Goal: Use online tool/utility: Utilize a website feature to perform a specific function

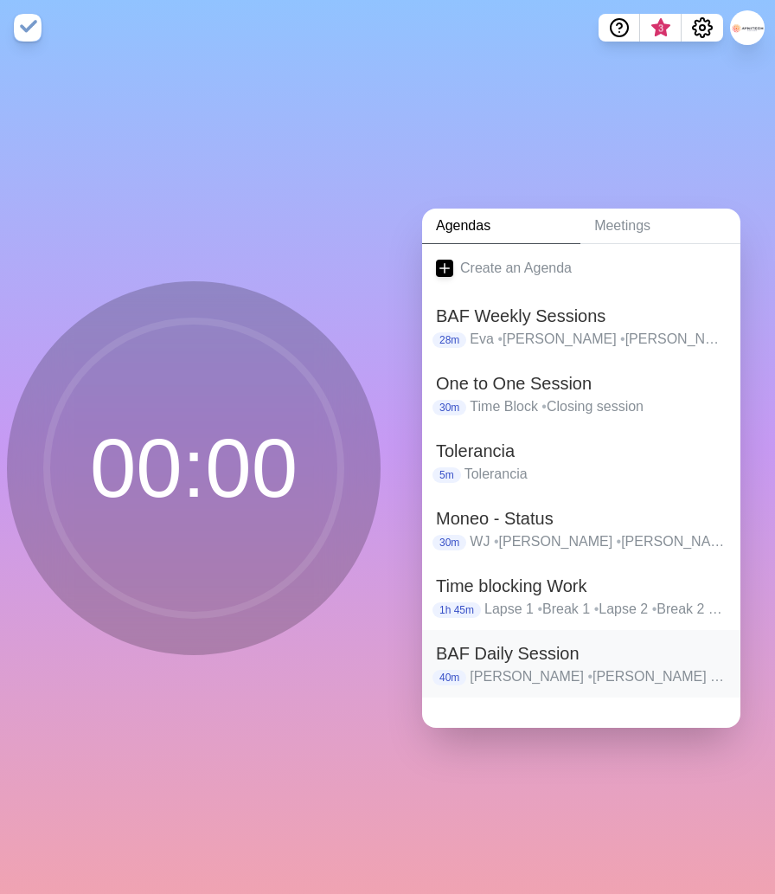
click at [513, 651] on h2 "BAF Daily Session" at bounding box center [581, 653] width 291 height 26
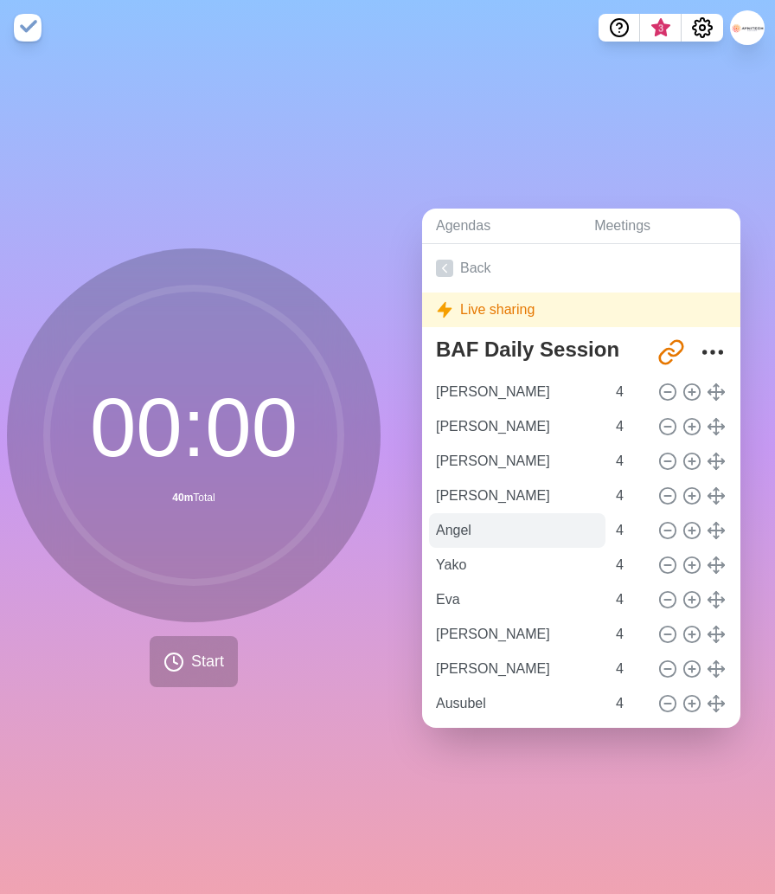
scroll to position [48, 0]
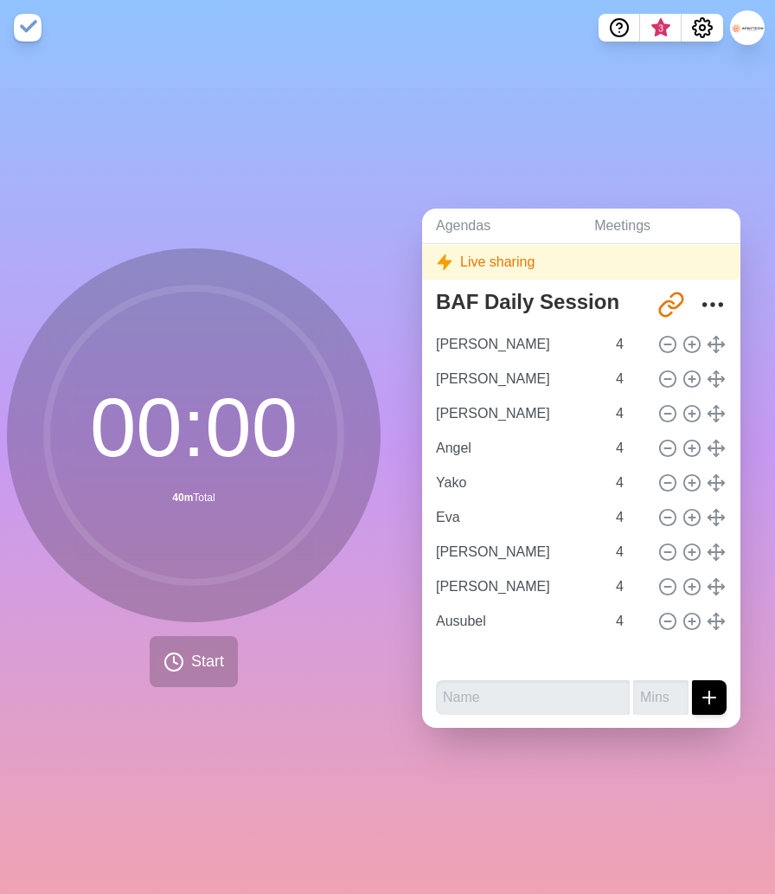
type input "[PERSON_NAME]"
type input "Angel"
type input "Yako"
type input "Eva"
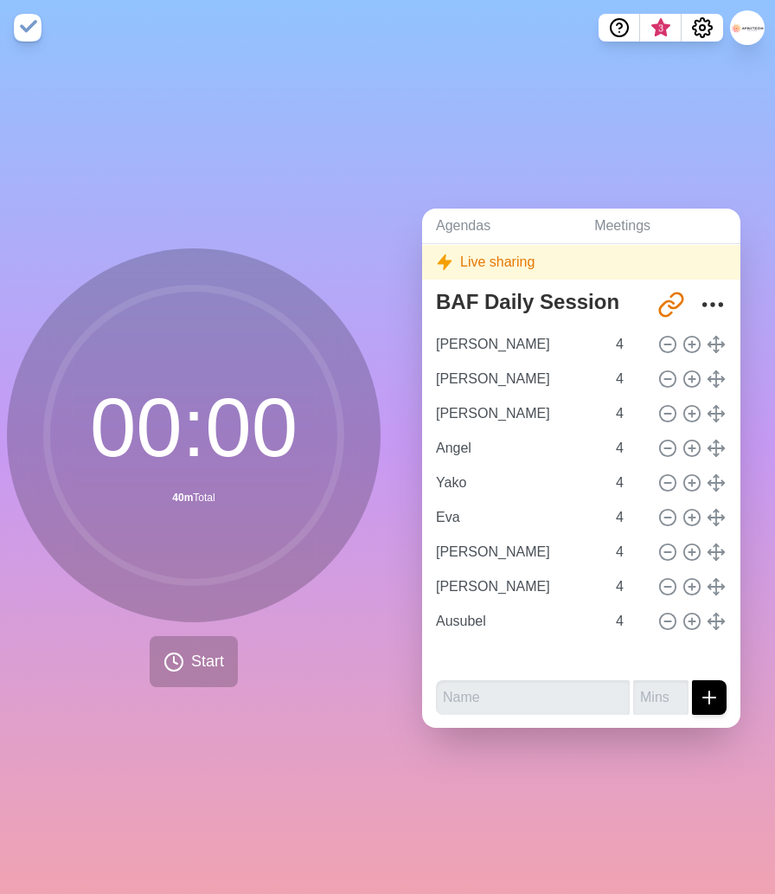
type input "[PERSON_NAME]"
type input "Ausubel"
type input "[PERSON_NAME]"
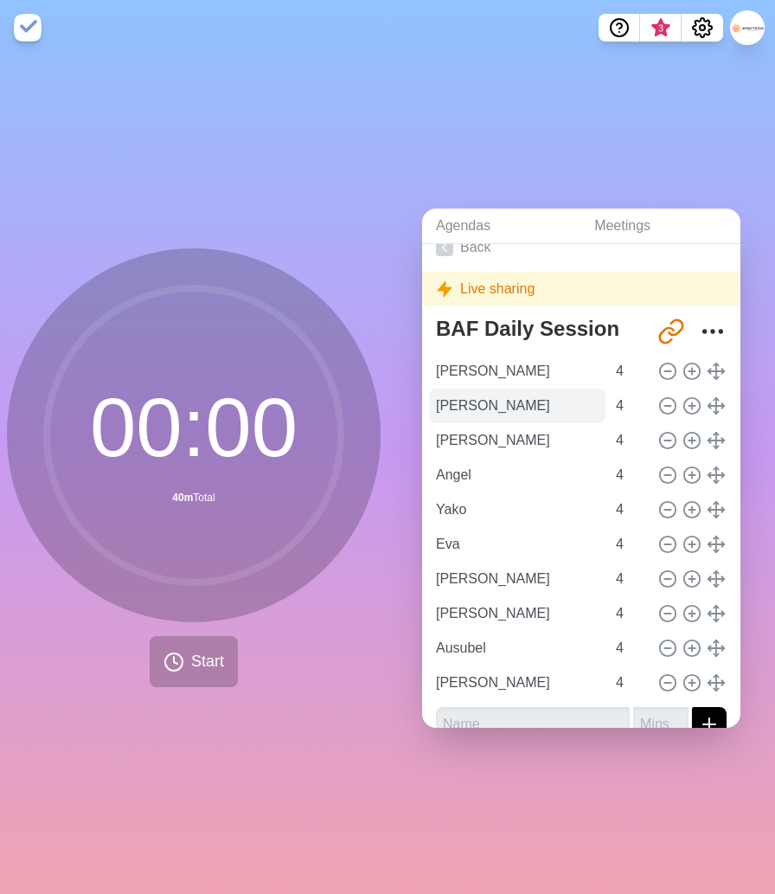
scroll to position [0, 0]
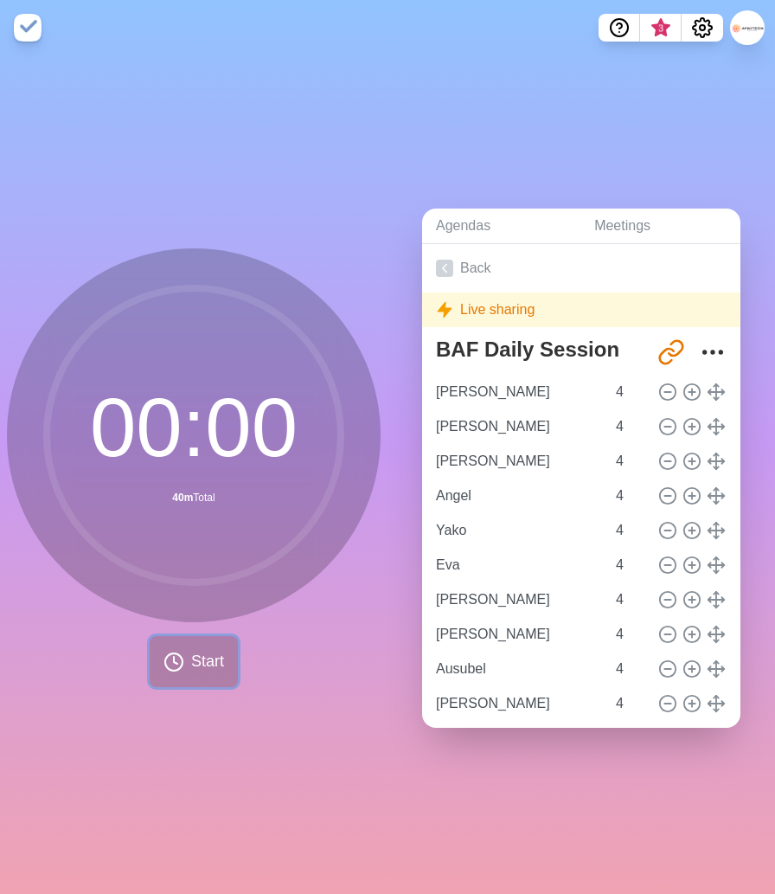
click at [202, 670] on span "Start" at bounding box center [207, 661] width 33 height 23
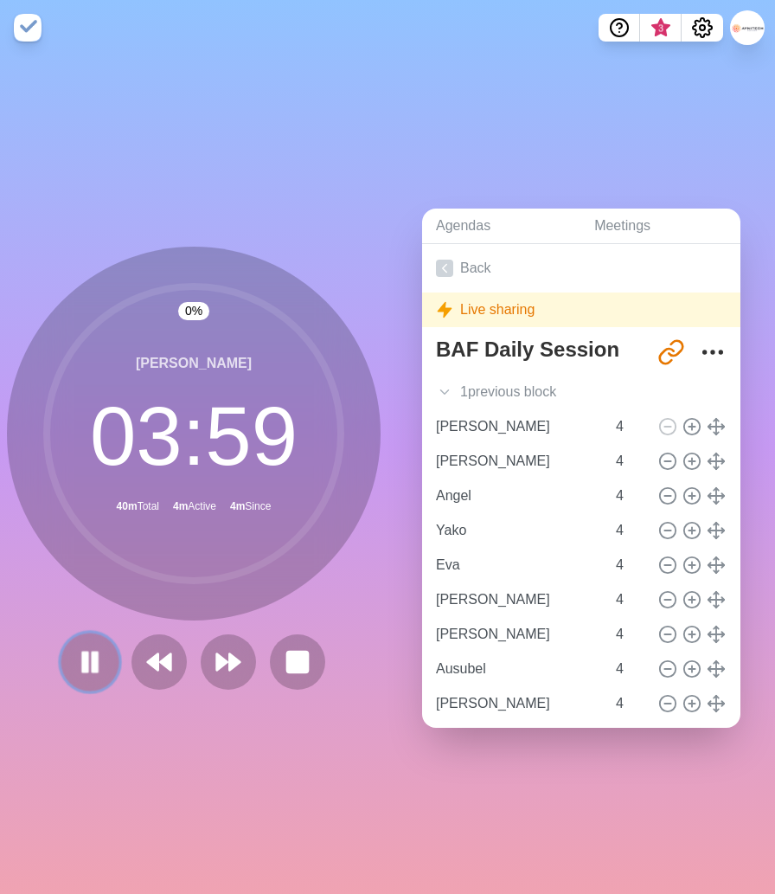
click at [87, 665] on rect at bounding box center [85, 660] width 5 height 19
click at [81, 664] on polygon at bounding box center [89, 662] width 17 height 22
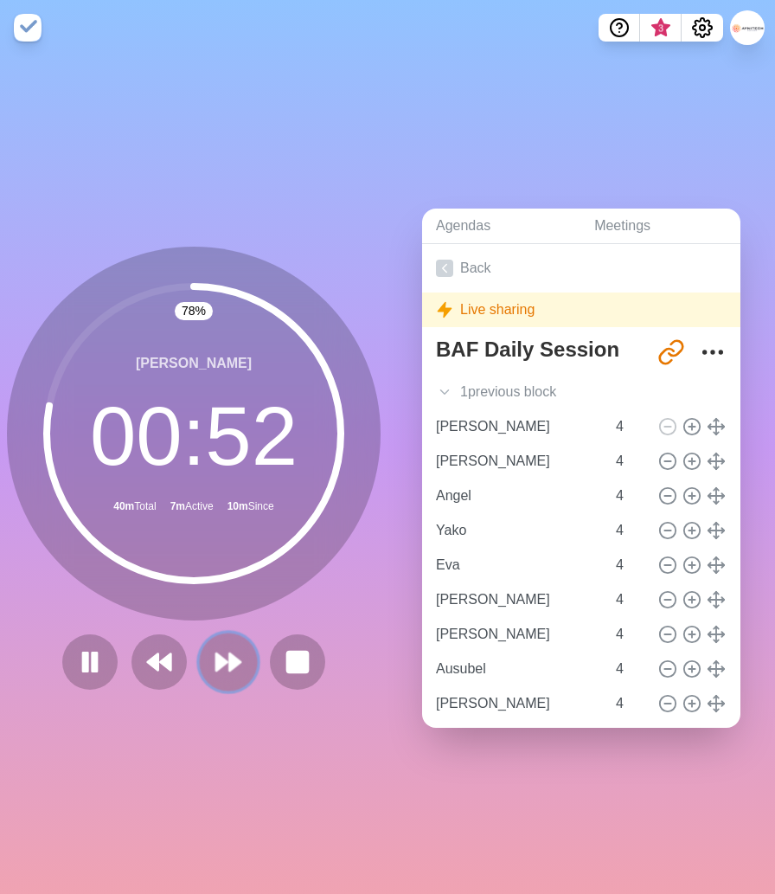
click at [228, 664] on icon at bounding box center [228, 661] width 29 height 29
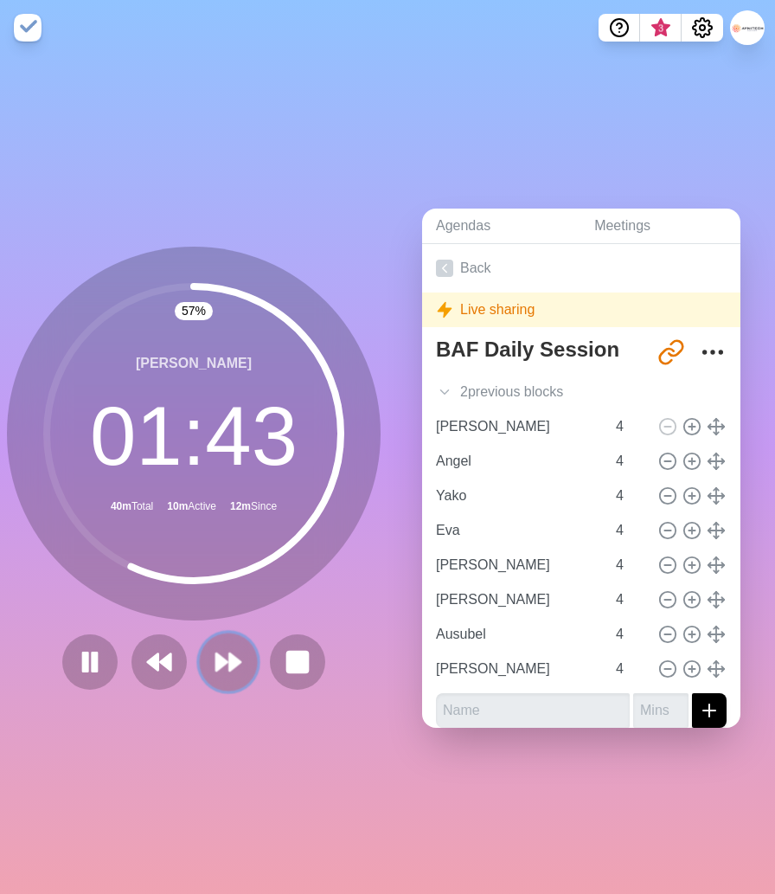
click at [221, 662] on polygon at bounding box center [221, 661] width 11 height 17
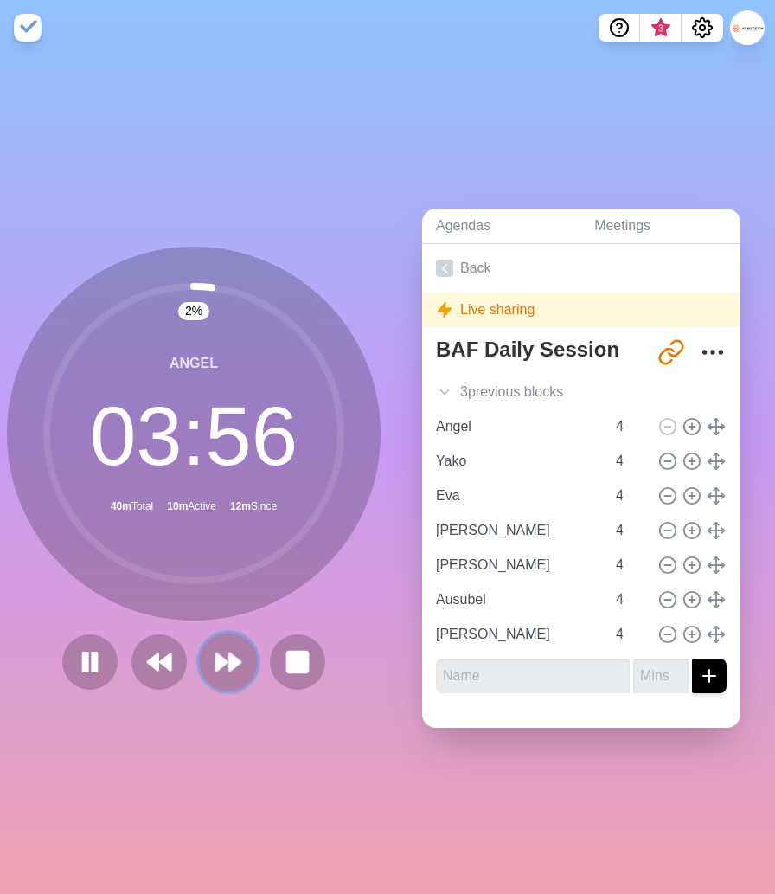
click at [214, 657] on icon at bounding box center [228, 661] width 29 height 29
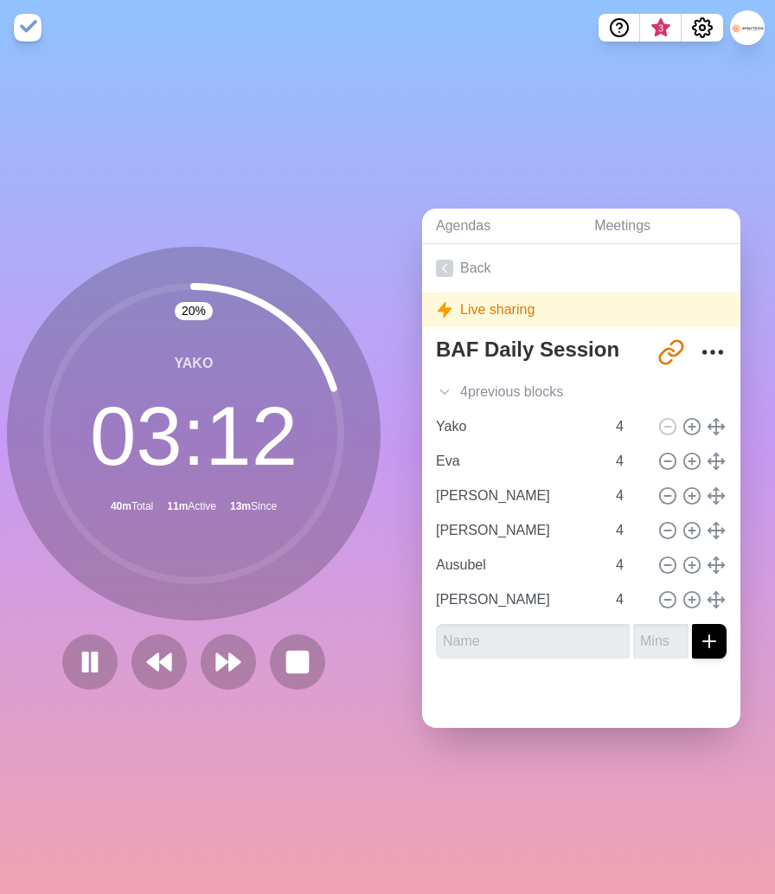
click at [258, 624] on div "20 % Yako 03 : 12 40m Total 11m Active 13m Since" at bounding box center [194, 468] width 374 height 443
click at [229, 661] on polygon at bounding box center [234, 661] width 11 height 17
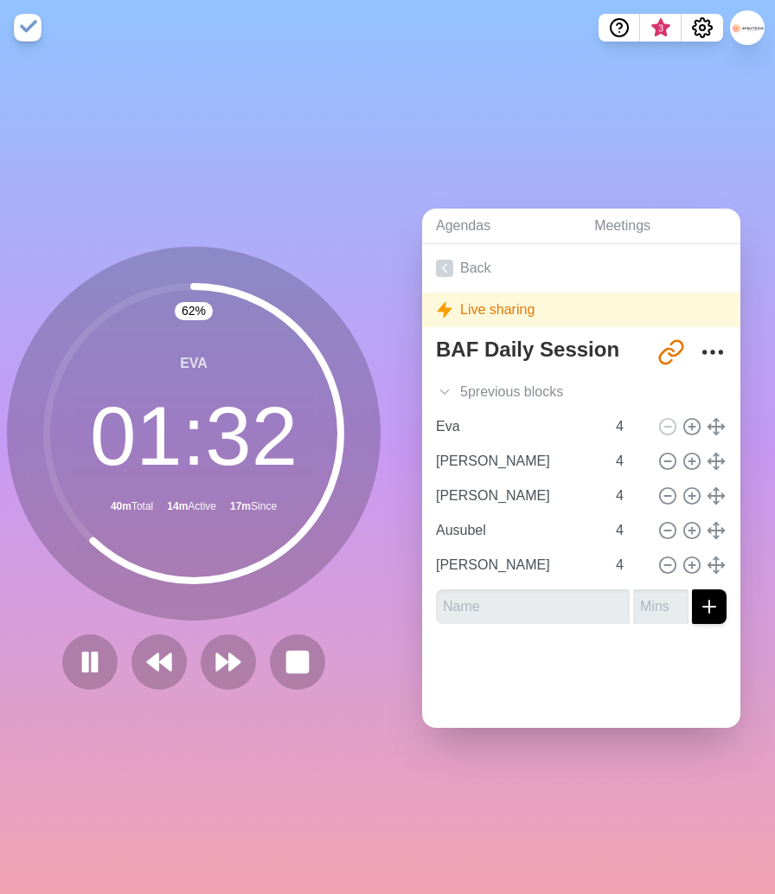
click at [391, 598] on div "Agendas Meetings Back Live sharing BAF Daily Session [URL][DOMAIN_NAME] 5 previ…" at bounding box center [582, 474] width 388 height 838
click at [399, 750] on div "Agendas Meetings Back Live sharing BAF Daily Session [URL][DOMAIN_NAME] 5 previ…" at bounding box center [582, 474] width 388 height 838
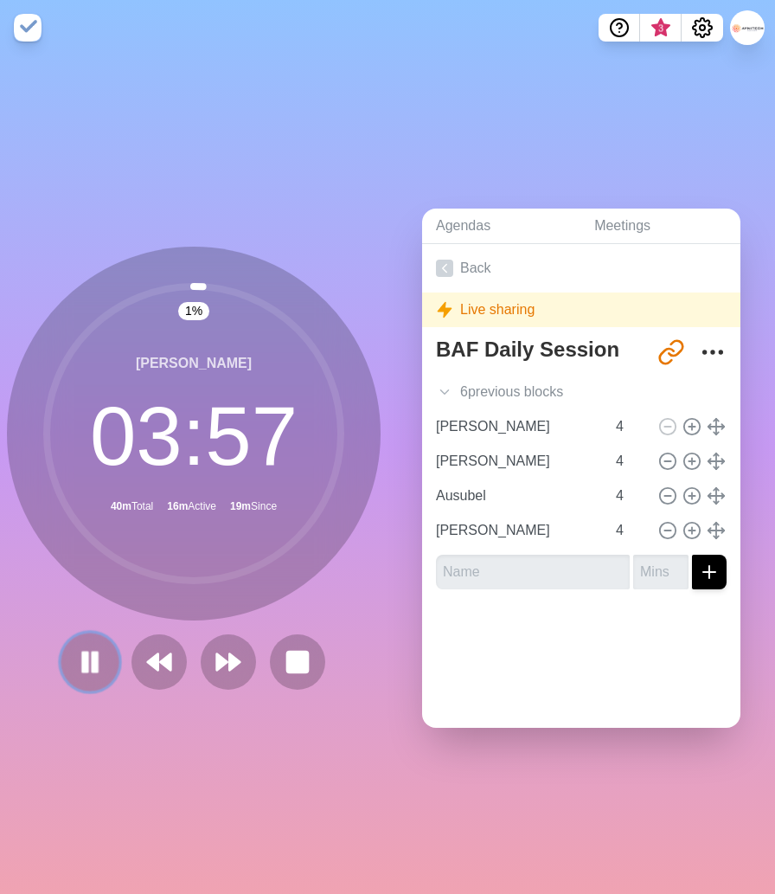
click at [102, 656] on icon at bounding box center [89, 661] width 29 height 29
click at [87, 671] on icon at bounding box center [89, 661] width 29 height 29
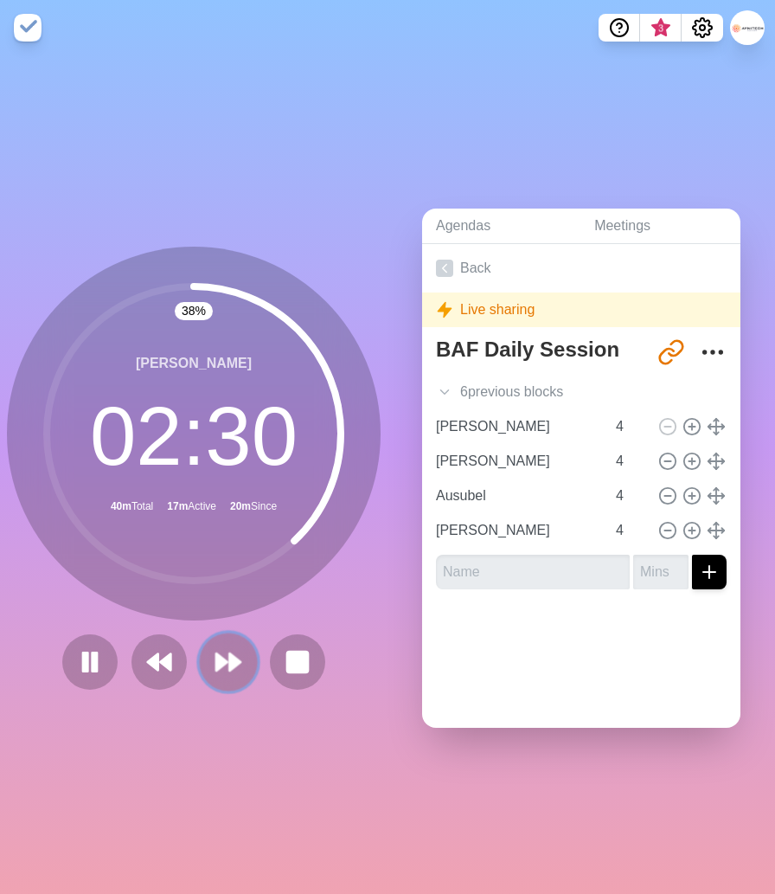
click at [226, 669] on icon at bounding box center [228, 661] width 29 height 29
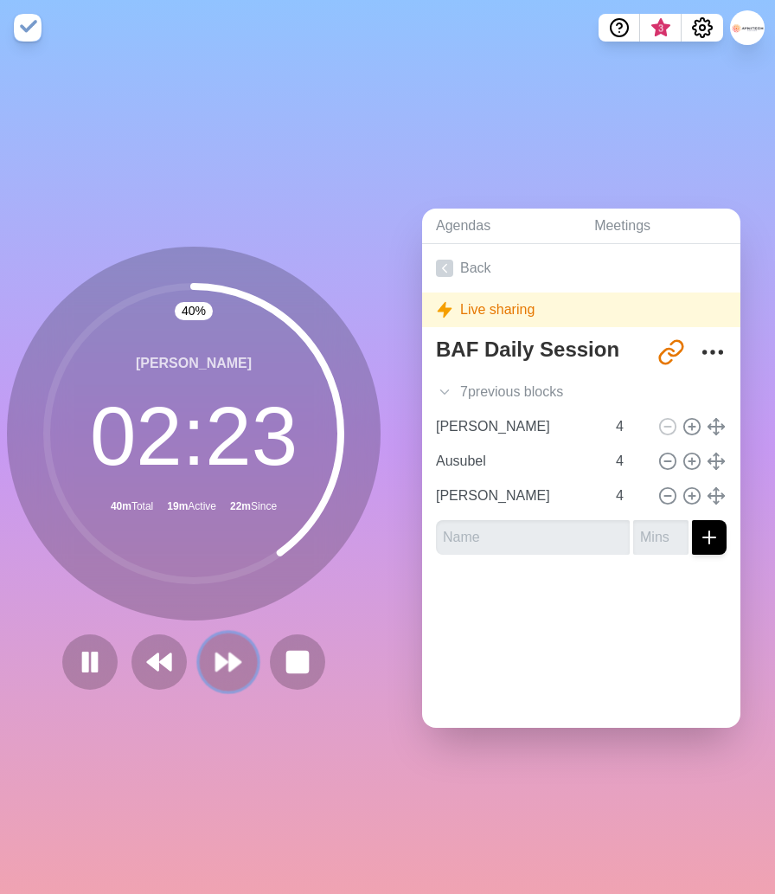
click at [230, 668] on polygon at bounding box center [234, 661] width 11 height 17
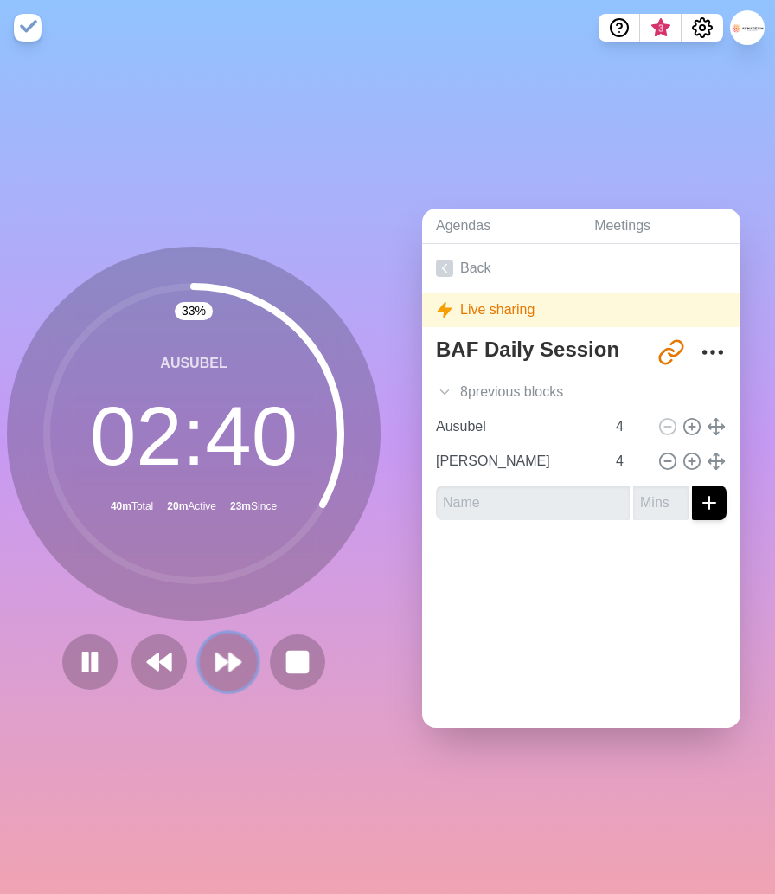
click at [229, 660] on polygon at bounding box center [234, 661] width 11 height 17
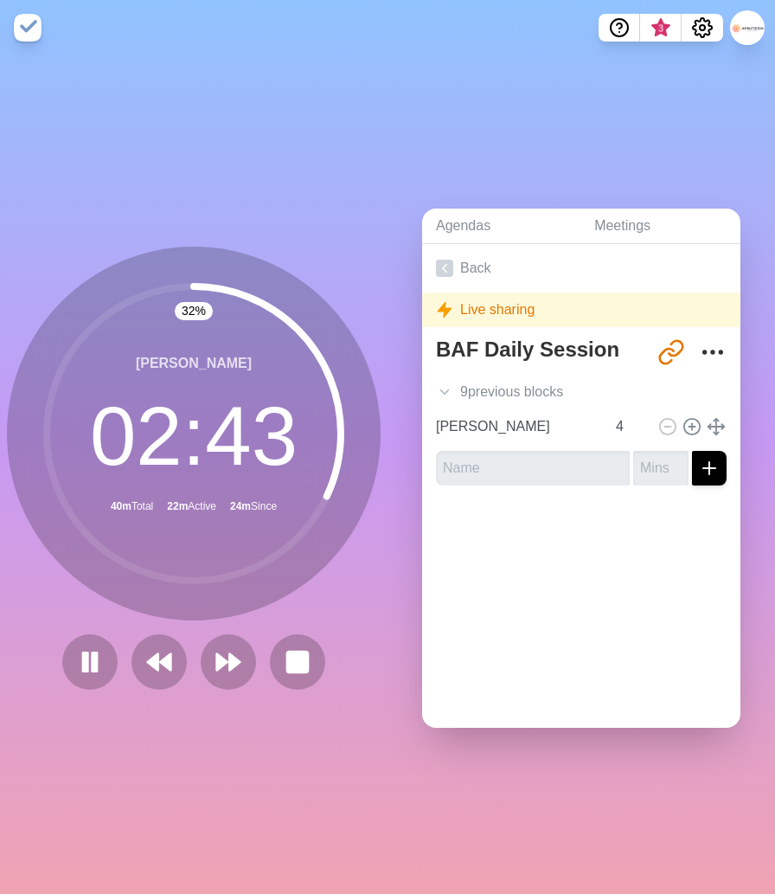
click at [287, 612] on div "[PERSON_NAME] 02 : 43 40m Total 22m Active 24m Since" at bounding box center [194, 434] width 374 height 374
click at [52, 627] on div "33 % [PERSON_NAME] 02 : 42 40m Total 22m Active 25m Since" at bounding box center [194, 468] width 374 height 443
click at [89, 670] on icon at bounding box center [89, 661] width 29 height 29
click at [300, 661] on rect at bounding box center [297, 662] width 22 height 22
